Goal: Transaction & Acquisition: Obtain resource

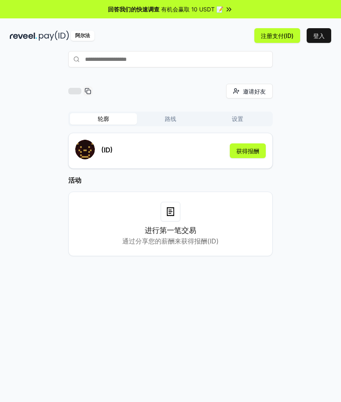
click at [318, 35] on button "登入" at bounding box center [319, 35] width 25 height 15
click at [223, 12] on span "有机会赢取 10 USDT 📝" at bounding box center [192, 9] width 62 height 9
click at [320, 38] on button "登入" at bounding box center [319, 35] width 25 height 15
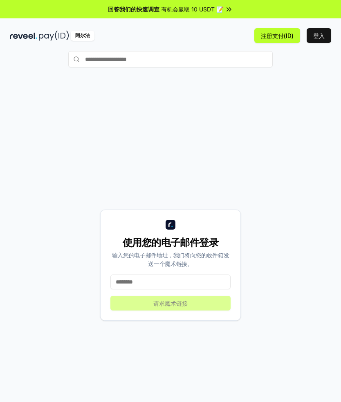
click at [141, 282] on input at bounding box center [170, 282] width 120 height 15
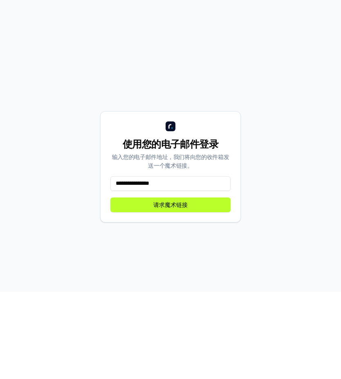
type input "**********"
click at [170, 284] on button "请求魔术链接" at bounding box center [170, 291] width 120 height 15
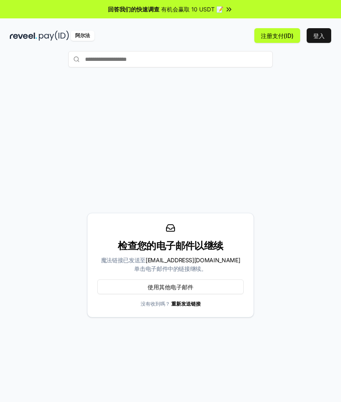
click at [160, 60] on input "text" at bounding box center [170, 59] width 204 height 16
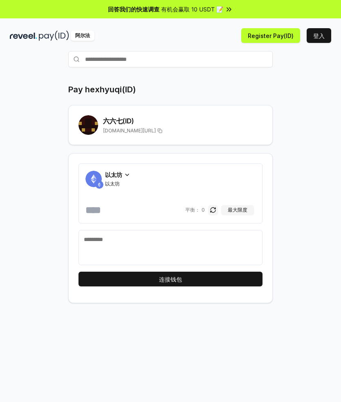
click at [129, 170] on div "以太坊" at bounding box center [117, 174] width 25 height 9
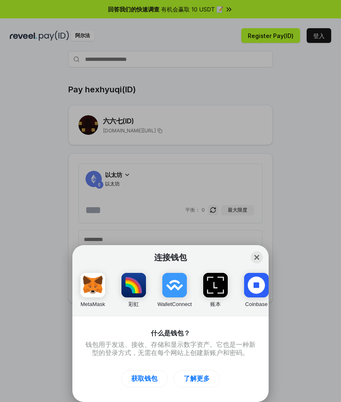
click at [216, 283] on img "button" at bounding box center [215, 285] width 25 height 25
click at [258, 252] on button "关闭" at bounding box center [257, 257] width 12 height 12
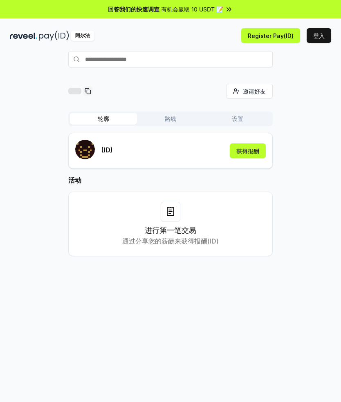
click at [245, 149] on button "获得报酬" at bounding box center [248, 150] width 36 height 15
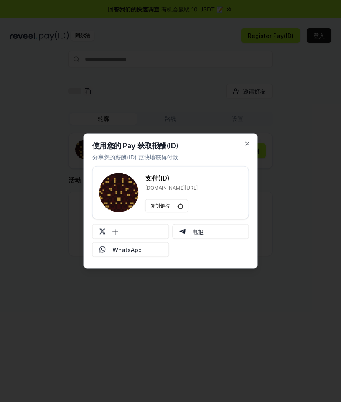
click at [183, 206] on button "复制链接" at bounding box center [166, 205] width 43 height 13
click at [249, 141] on icon "button" at bounding box center [247, 144] width 7 height 7
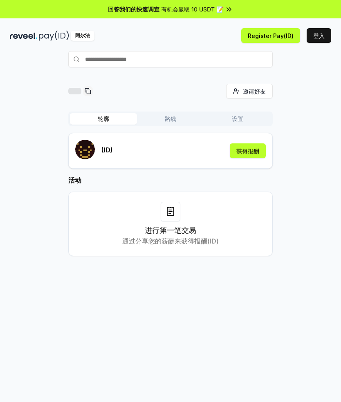
click at [98, 38] on div "阿尔法" at bounding box center [90, 36] width 161 height 10
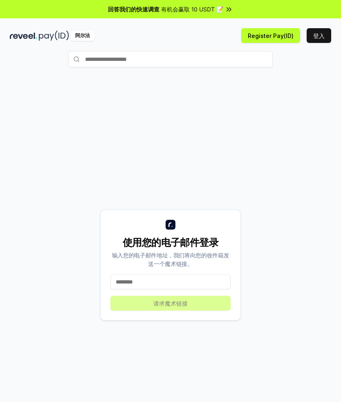
click at [88, 38] on div "阿尔法" at bounding box center [83, 36] width 24 height 10
